Goal: Information Seeking & Learning: Learn about a topic

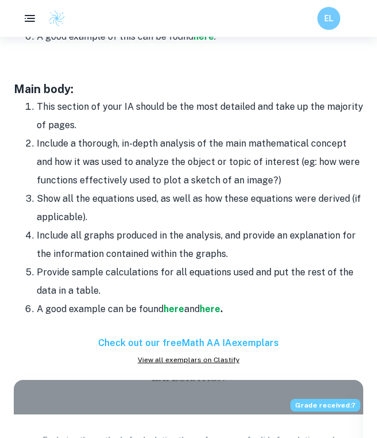
scroll to position [1038, 0]
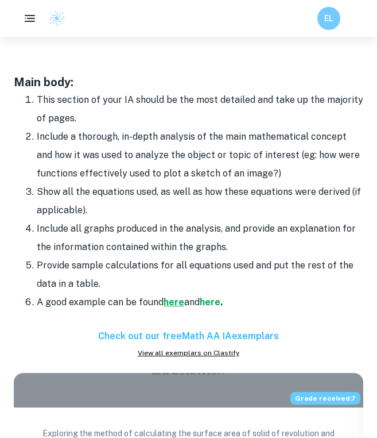
click at [178, 300] on strong "here" at bounding box center [174, 301] width 21 height 11
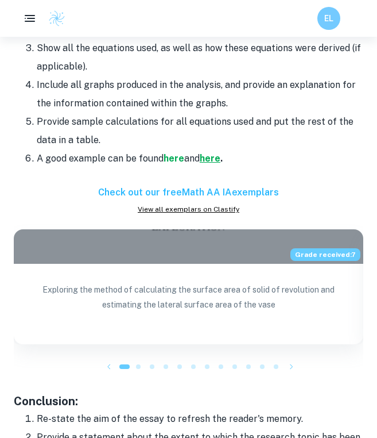
click at [221, 156] on strong "here" at bounding box center [210, 158] width 21 height 11
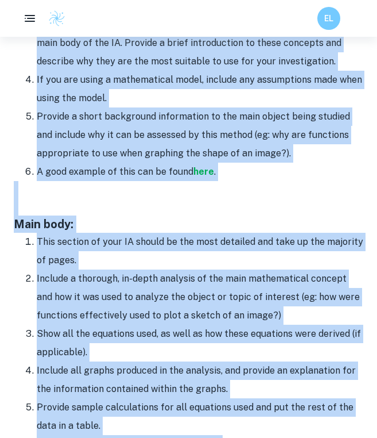
scroll to position [946, 0]
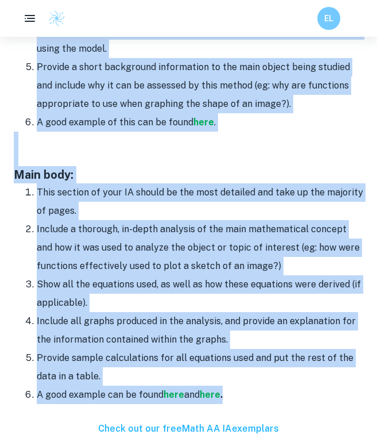
drag, startPoint x: 14, startPoint y: 199, endPoint x: 222, endPoint y: 299, distance: 230.8
click at [222, 299] on div "Your Math IA is a great way to show mastery of course concepts and the applicat…" at bounding box center [189, 252] width 350 height 1541
click at [222, 299] on li "Show all the equations used, as well as how these equations were derived (if ap…" at bounding box center [200, 293] width 327 height 37
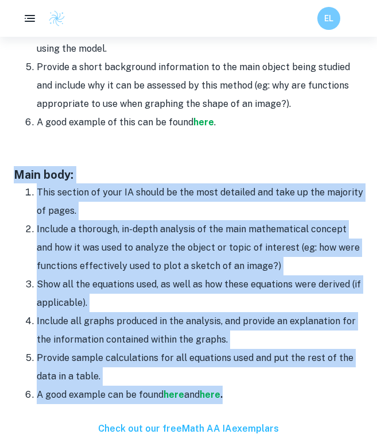
drag, startPoint x: 14, startPoint y: 168, endPoint x: 270, endPoint y: 381, distance: 333.3
click at [270, 381] on div "Your Math IA is a great way to show mastery of course concepts and the applicat…" at bounding box center [189, 252] width 350 height 1541
copy div "Main body: This section of your IA should be the most detailed and take up the …"
click at [270, 386] on li "A good example can be found here and here ." at bounding box center [200, 395] width 327 height 18
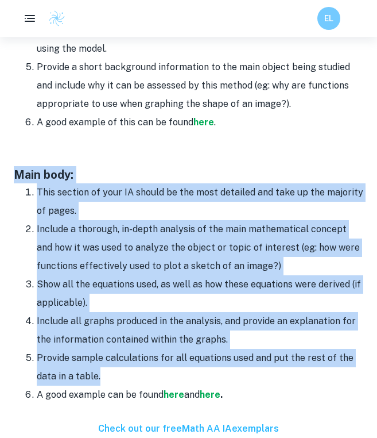
drag, startPoint x: 13, startPoint y: 168, endPoint x: 105, endPoint y: 365, distance: 218.0
click at [105, 365] on div "Home Blog Math IA Format and Structure Math IA Format and Structure By Roxanne …" at bounding box center [188, 147] width 377 height 2112
copy div "Main body: This section of your IA should be the most detailed and take up the …"
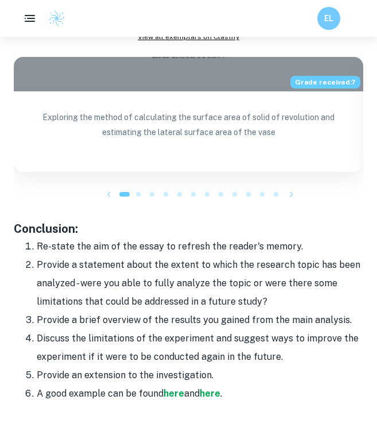
scroll to position [1394, 0]
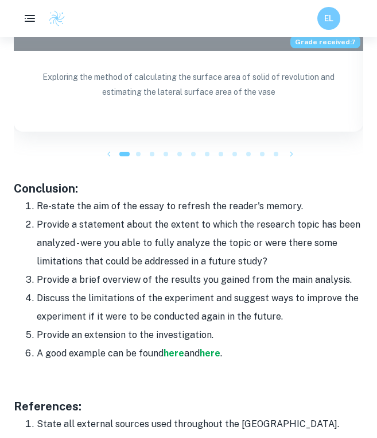
drag, startPoint x: 14, startPoint y: 185, endPoint x: 254, endPoint y: 323, distance: 276.4
copy div "Conclusion: Re-state the aim of the essay to refresh the reader's memory. Provi…"
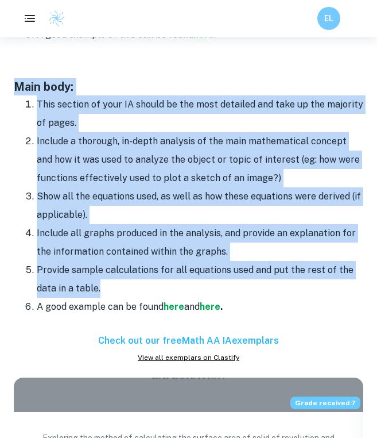
scroll to position [923, 0]
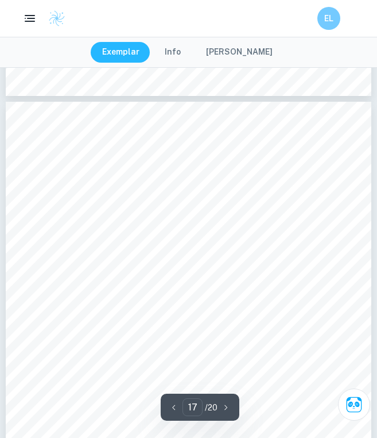
scroll to position [7895, 0]
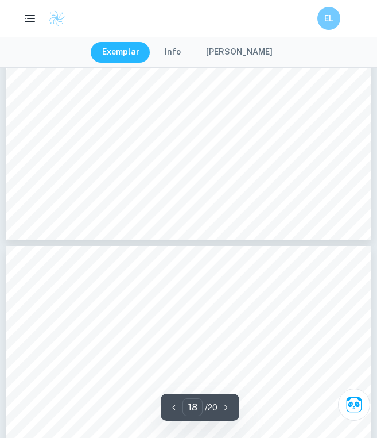
type input "19"
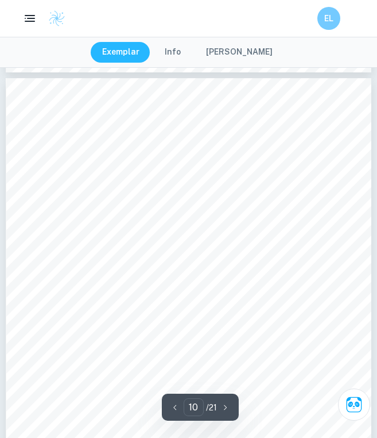
type input "11"
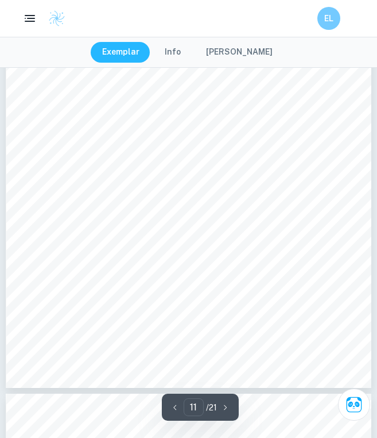
scroll to position [5748, 0]
